Goal: Transaction & Acquisition: Download file/media

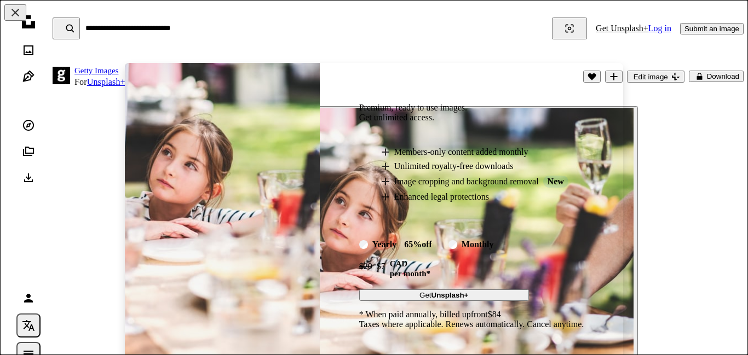
scroll to position [90, 0]
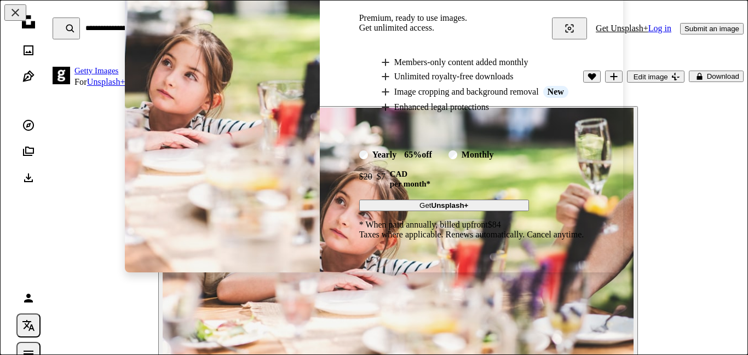
click at [316, 309] on div "An X shape Premium, ready to use images. Get unlimited access. A plus sign Memb…" at bounding box center [374, 177] width 748 height 355
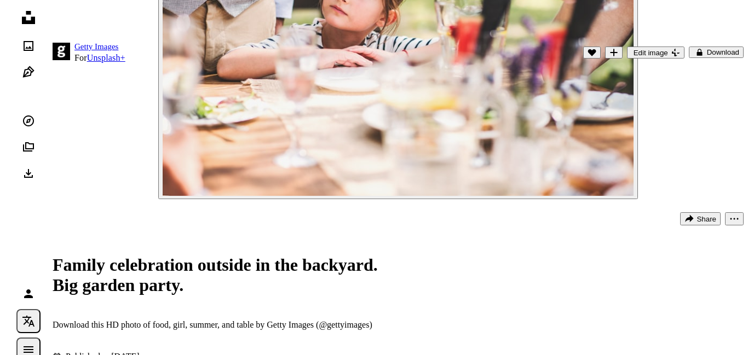
scroll to position [235, 0]
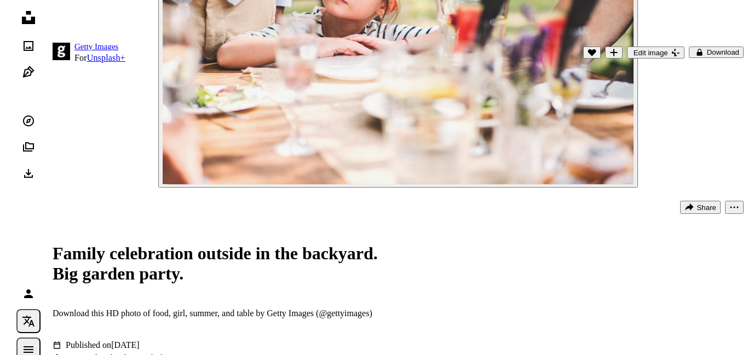
click at [715, 51] on button "A lock Download" at bounding box center [716, 53] width 55 height 12
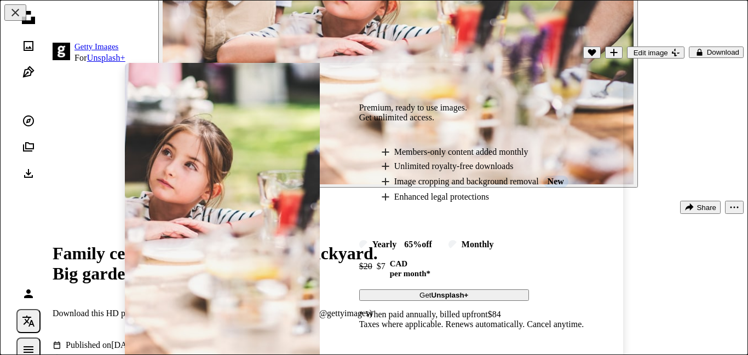
click at [99, 189] on div "An X shape Premium, ready to use images. Get unlimited access. A plus sign Memb…" at bounding box center [374, 177] width 748 height 355
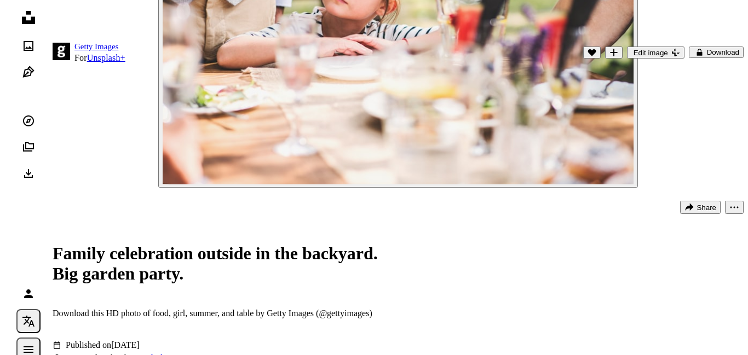
click at [734, 208] on icon "More Actions" at bounding box center [735, 208] width 8 height 2
click at [556, 282] on div at bounding box center [374, 177] width 748 height 355
